Goal: Find specific page/section: Find specific page/section

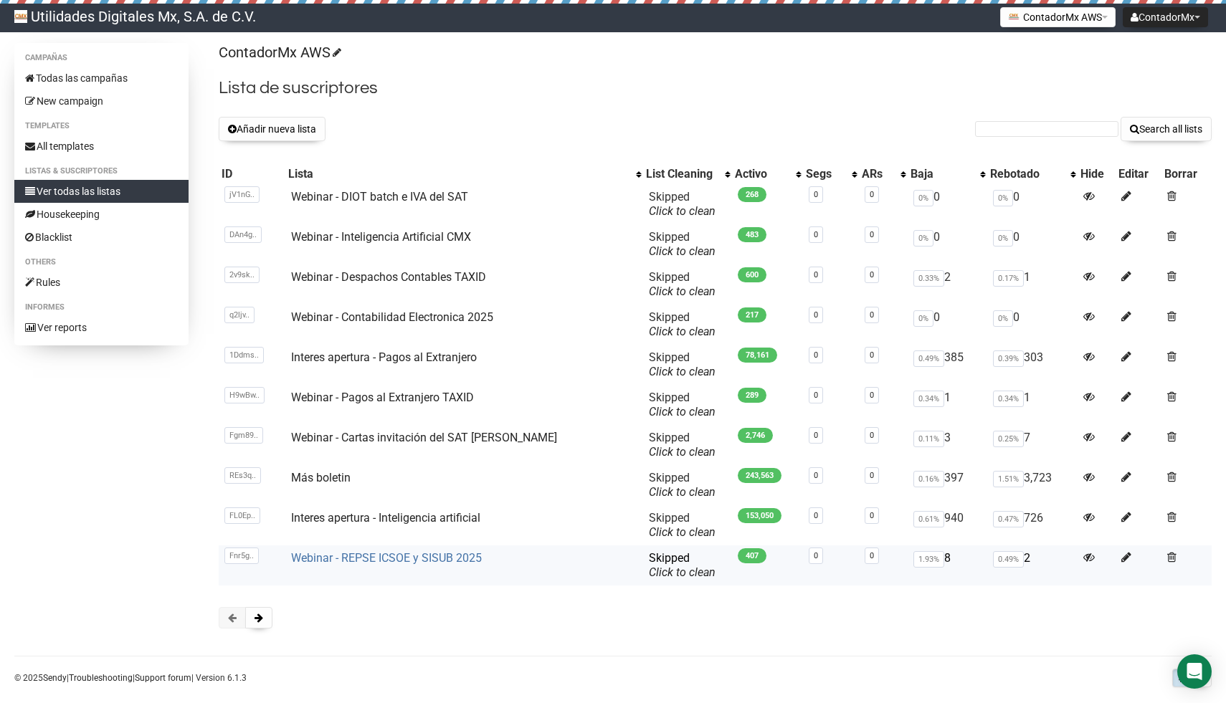
click at [421, 555] on link "Webinar - REPSE ICSOE y SISUB 2025" at bounding box center [386, 558] width 191 height 14
click at [264, 619] on button at bounding box center [258, 618] width 27 height 22
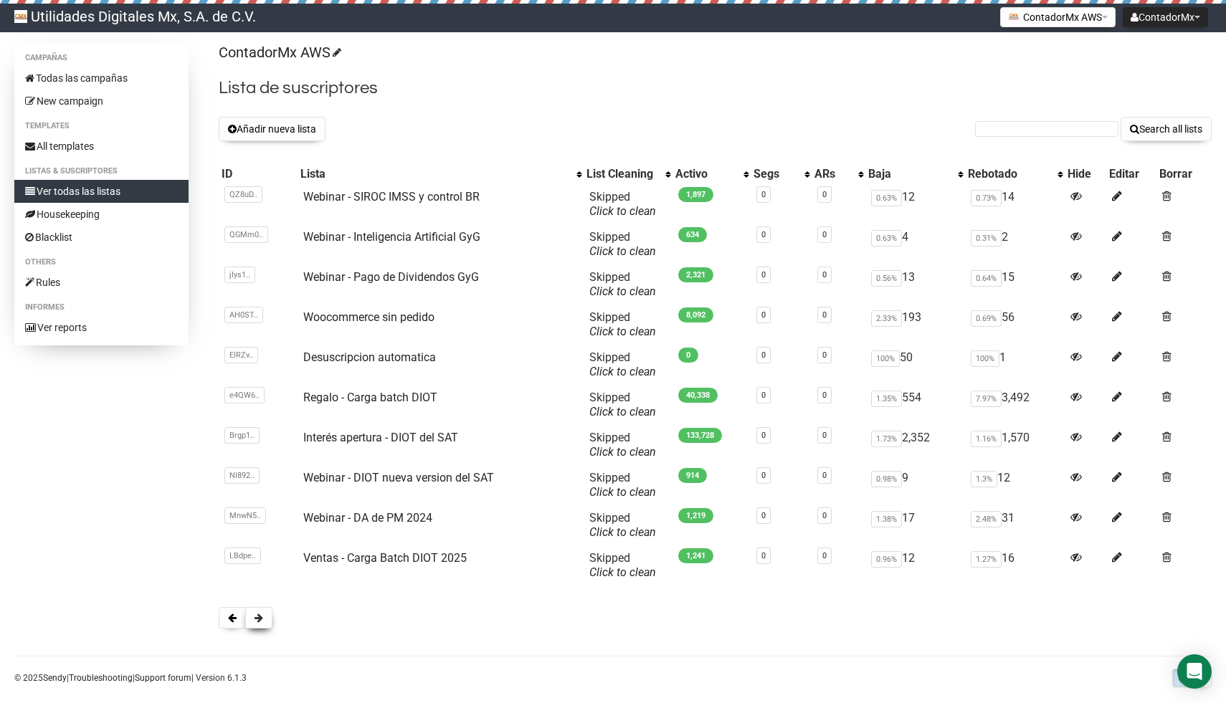
click at [260, 613] on span at bounding box center [259, 618] width 9 height 10
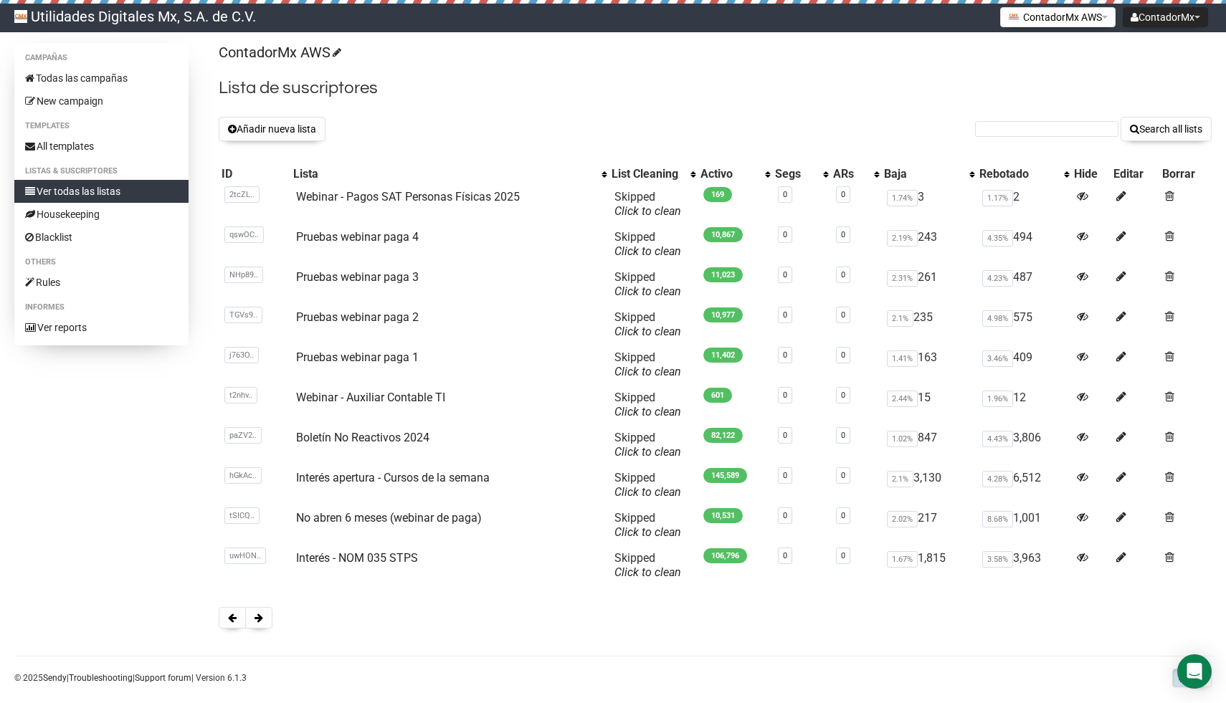
click at [260, 613] on span at bounding box center [259, 618] width 9 height 10
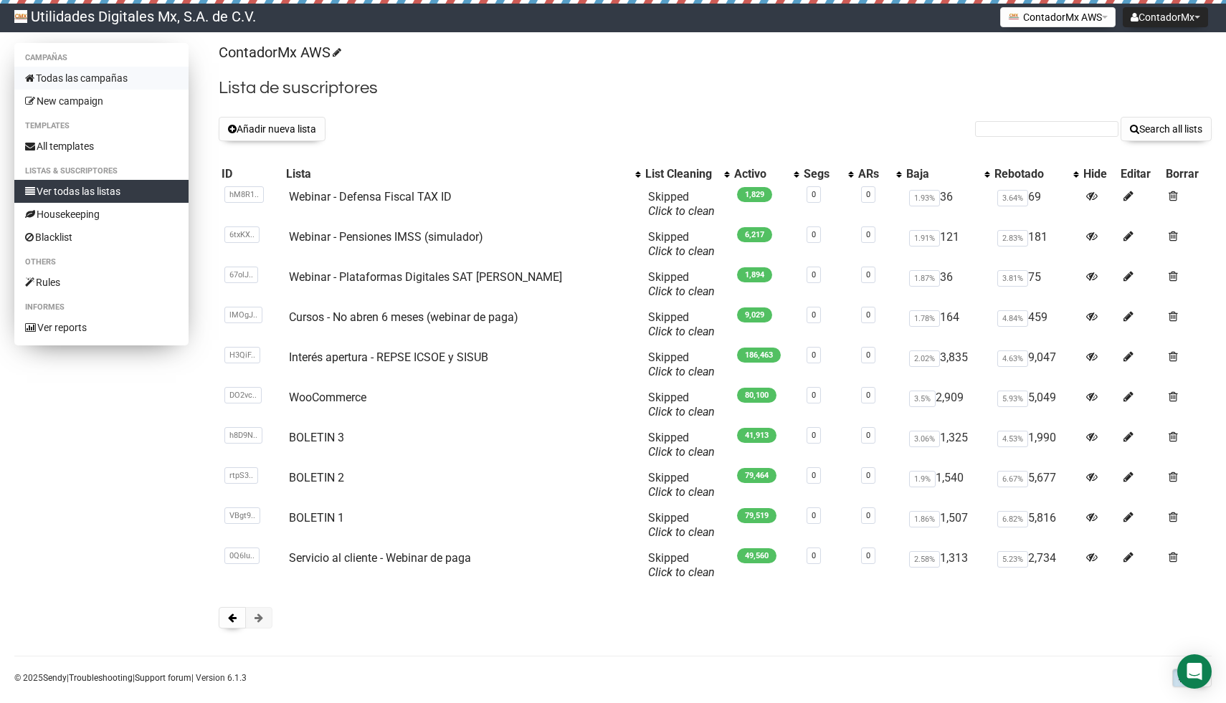
click at [98, 78] on link "Todas las campañas" at bounding box center [101, 78] width 174 height 23
